Goal: Information Seeking & Learning: Check status

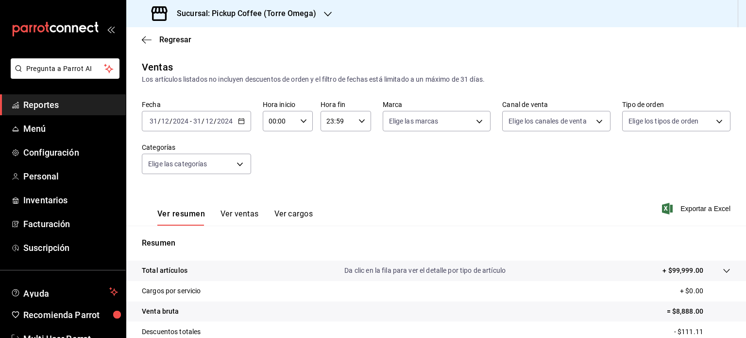
scroll to position [128, 0]
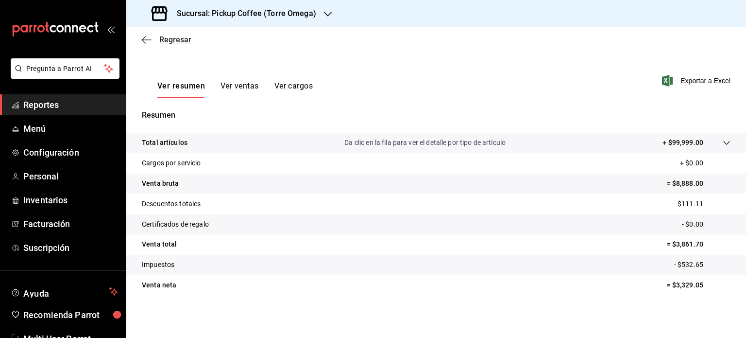
click at [155, 37] on span "Regresar" at bounding box center [167, 39] width 50 height 9
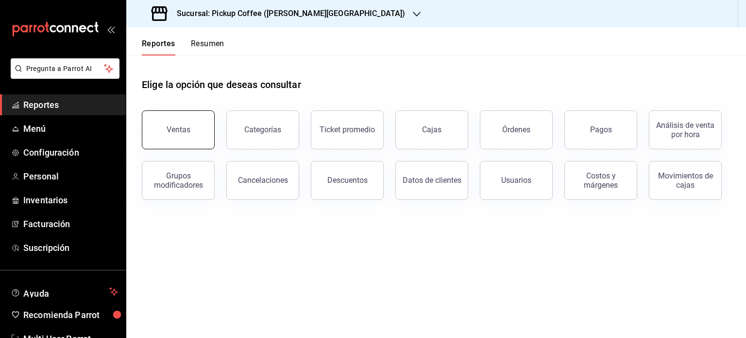
click at [181, 130] on div "Ventas" at bounding box center [179, 129] width 24 height 9
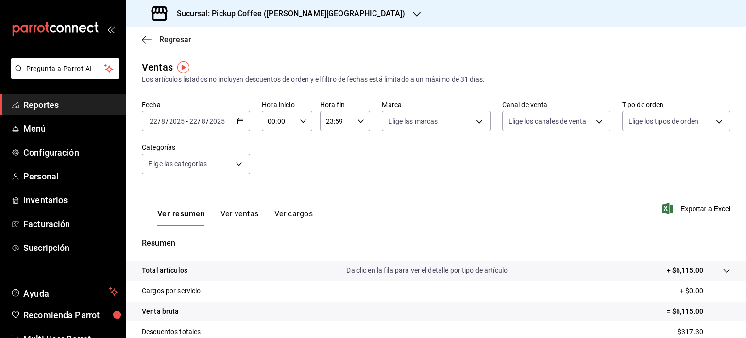
click at [142, 38] on icon "button" at bounding box center [147, 39] width 10 height 9
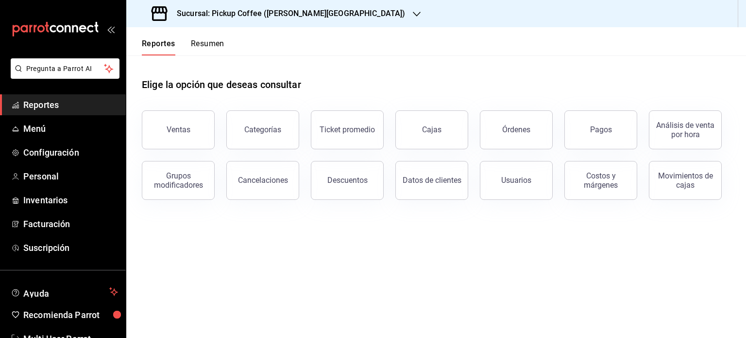
click at [206, 41] on button "Resumen" at bounding box center [208, 47] width 34 height 17
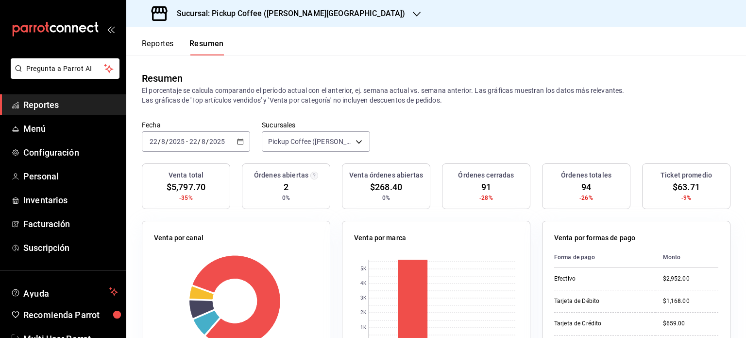
click at [159, 42] on button "Reportes" at bounding box center [158, 47] width 32 height 17
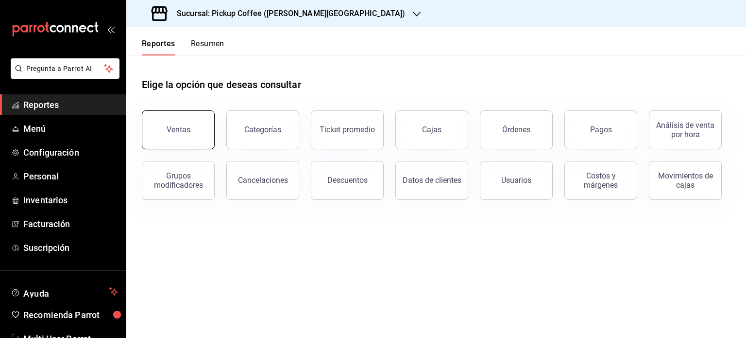
click at [183, 119] on button "Ventas" at bounding box center [178, 129] width 73 height 39
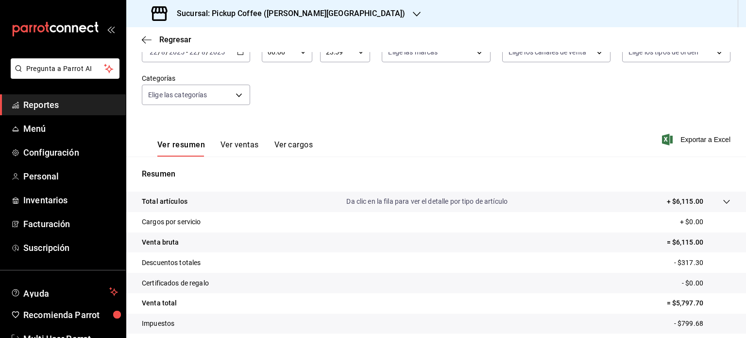
scroll to position [128, 0]
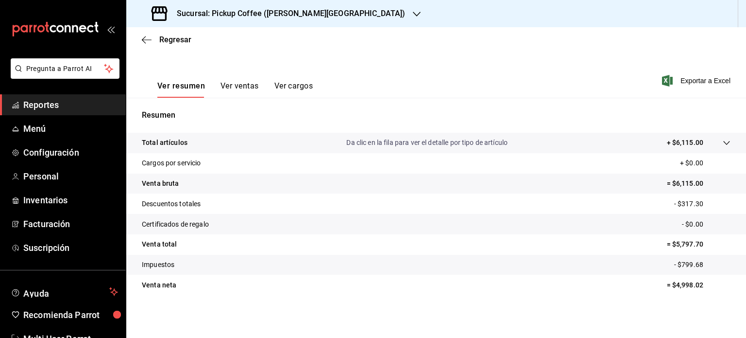
click at [259, 20] on div "Sucursal: Pickup Coffee ([PERSON_NAME][GEOGRAPHIC_DATA])" at bounding box center [279, 13] width 291 height 27
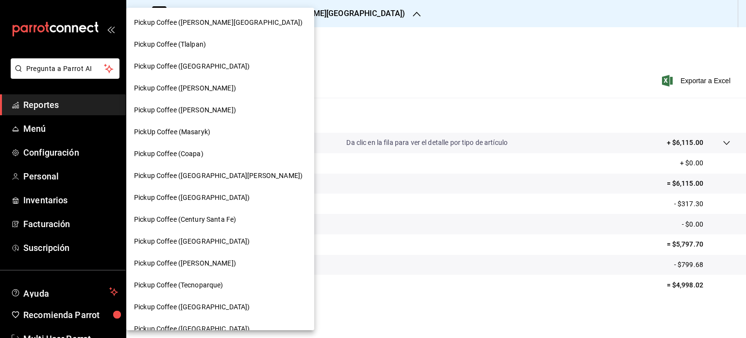
click at [368, 15] on div at bounding box center [373, 169] width 746 height 338
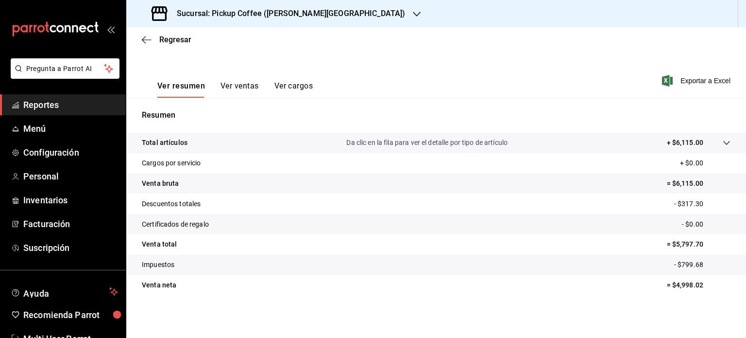
click at [379, 13] on div "Sucursal: Pickup Coffee ([PERSON_NAME][GEOGRAPHIC_DATA])" at bounding box center [436, 13] width 620 height 27
drag, startPoint x: 736, startPoint y: 199, endPoint x: 682, endPoint y: 246, distance: 71.6
click at [682, 246] on p "= $5,859.00" at bounding box center [699, 244] width 64 height 10
